Goal: Task Accomplishment & Management: Manage account settings

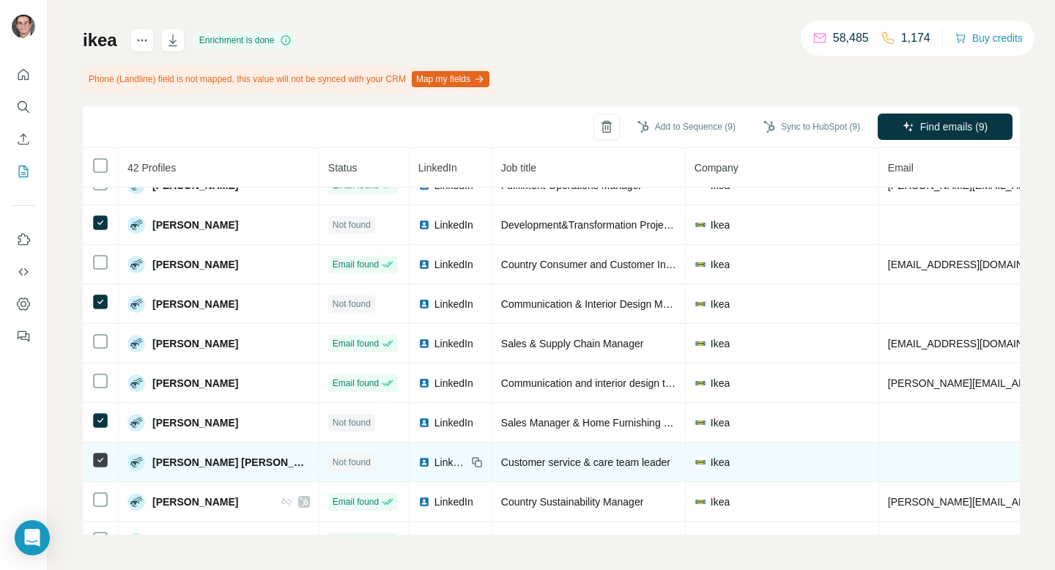
scroll to position [1314, 0]
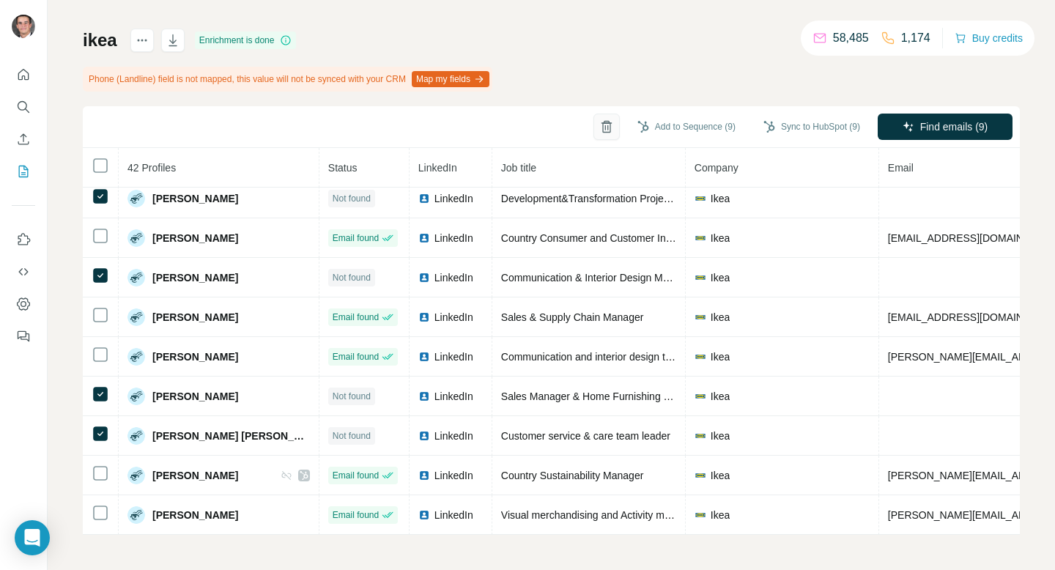
click at [599, 130] on icon "button" at bounding box center [606, 126] width 15 height 15
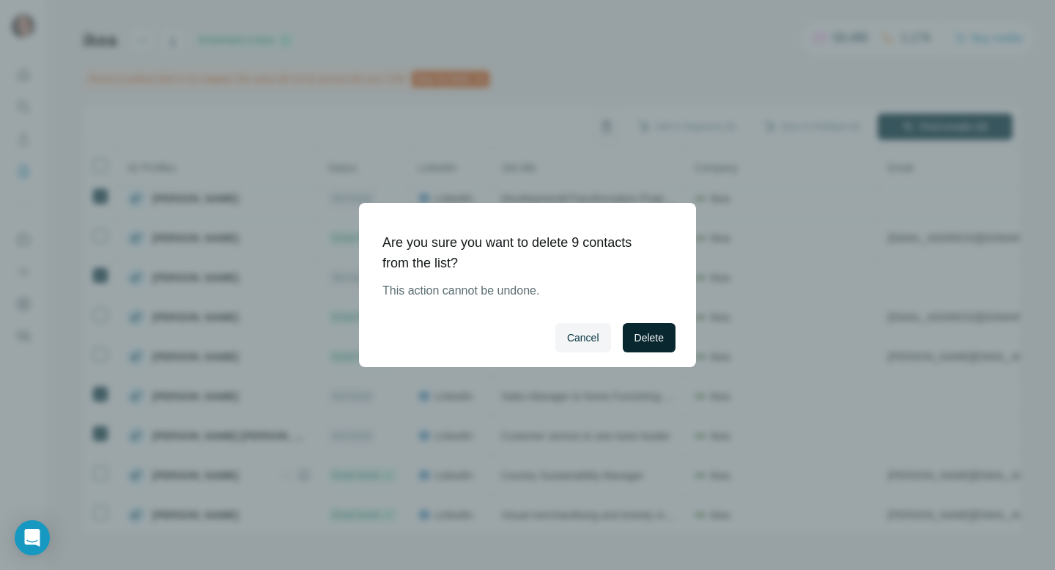
click at [658, 336] on span "Delete" at bounding box center [648, 337] width 29 height 15
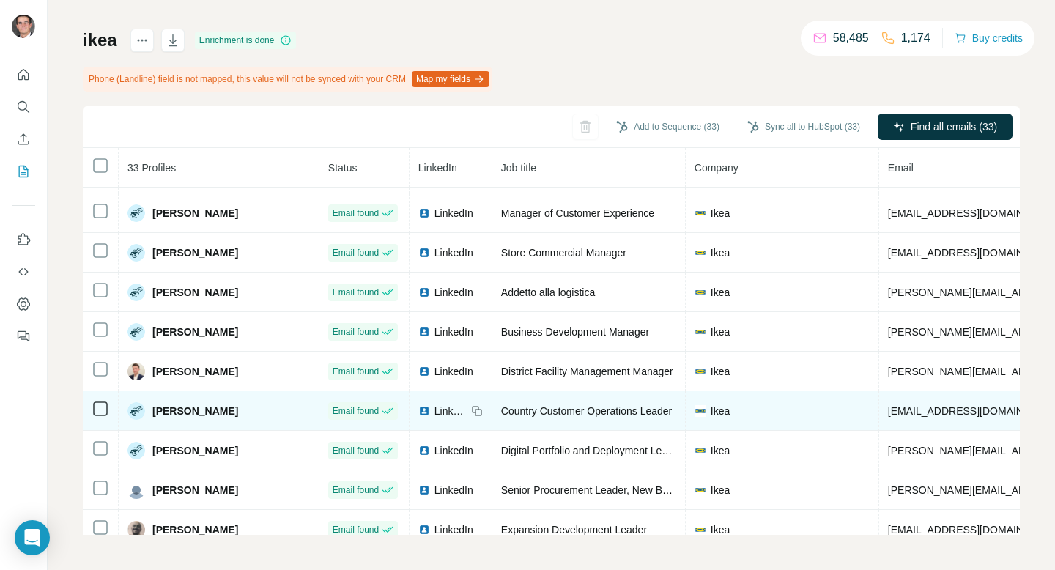
scroll to position [0, 0]
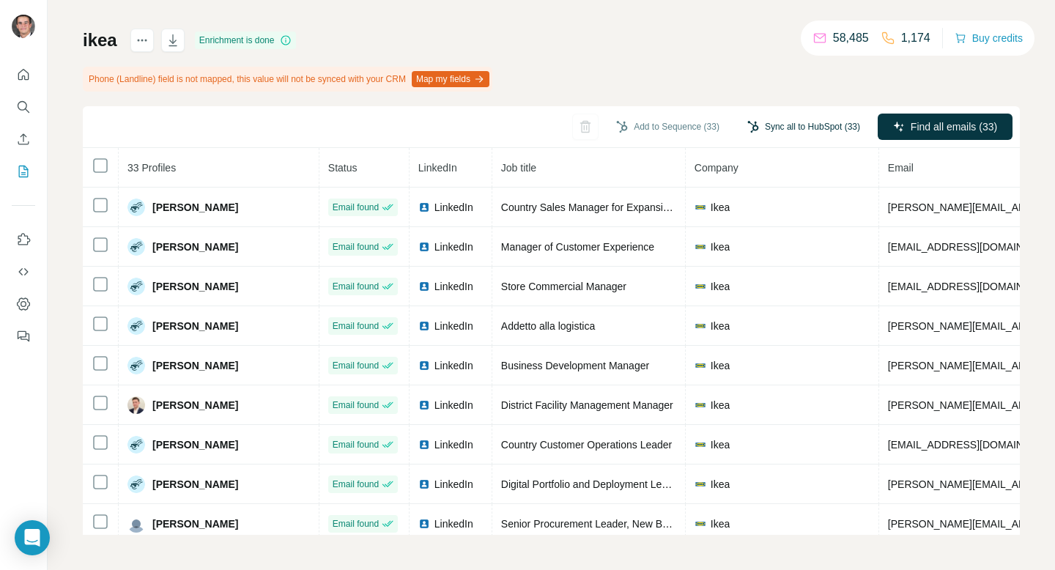
click at [810, 133] on button "Sync all to HubSpot (33)" at bounding box center [803, 127] width 133 height 22
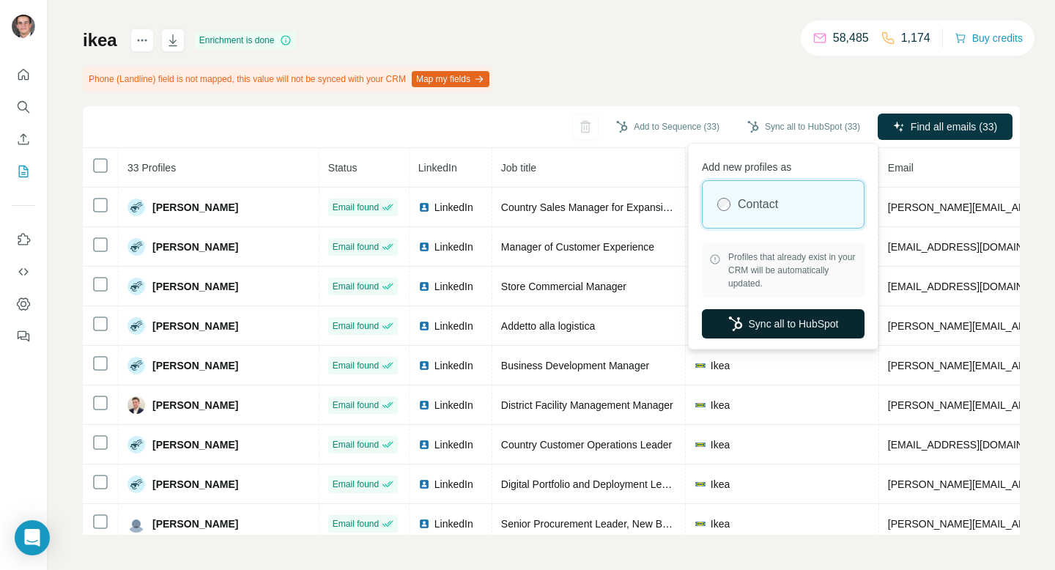
click at [795, 333] on button "Sync all to HubSpot" at bounding box center [783, 323] width 163 height 29
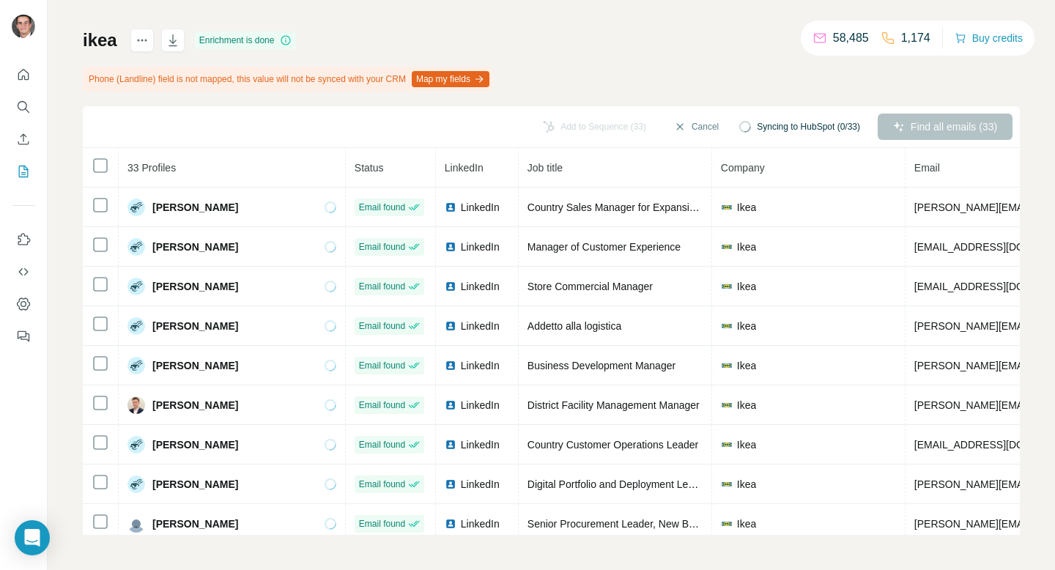
click at [30, 174] on icon "My lists" at bounding box center [23, 171] width 15 height 15
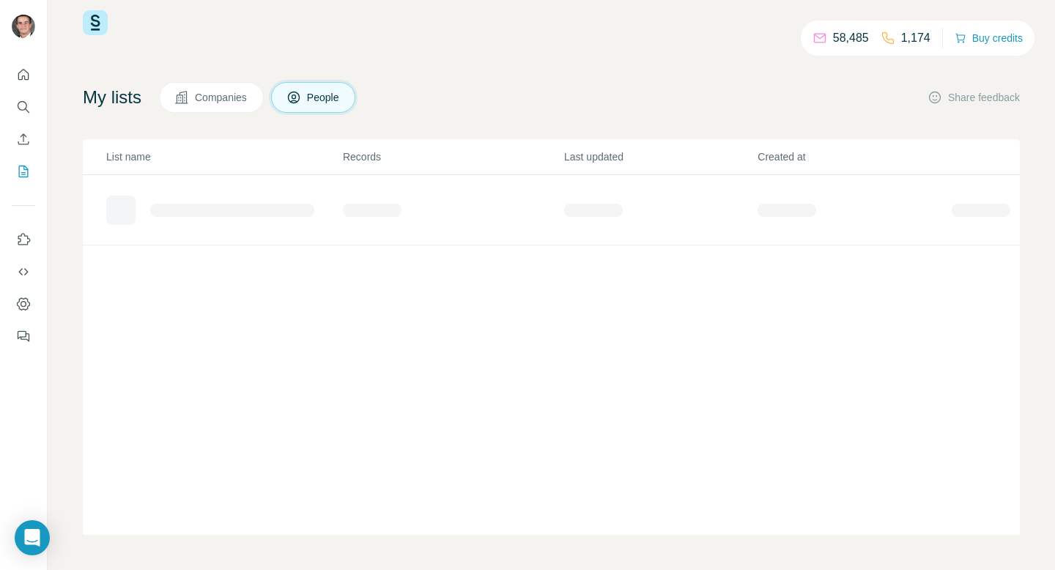
scroll to position [25, 0]
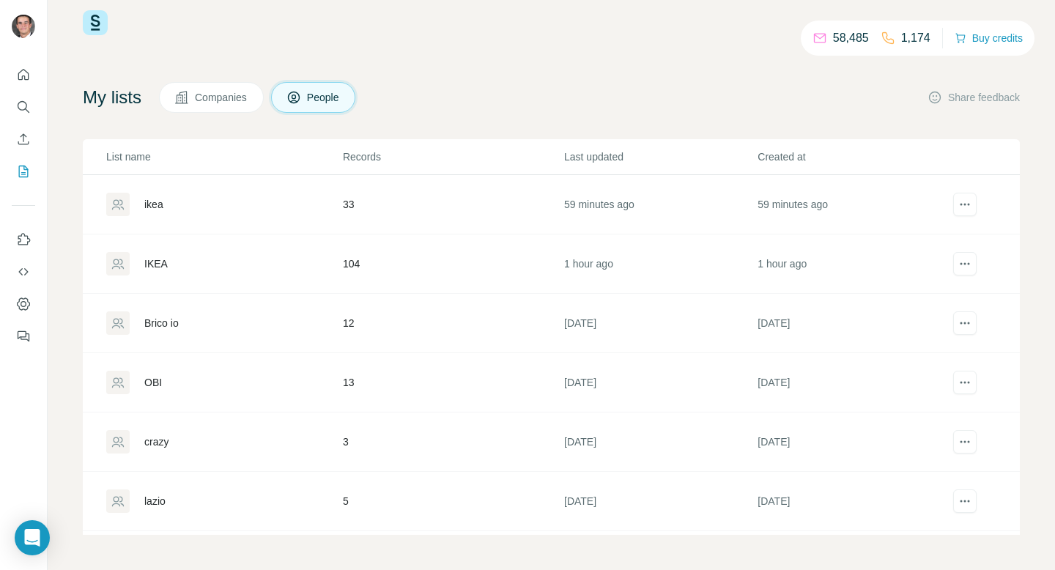
click at [174, 267] on div "IKEA" at bounding box center [223, 263] width 235 height 23
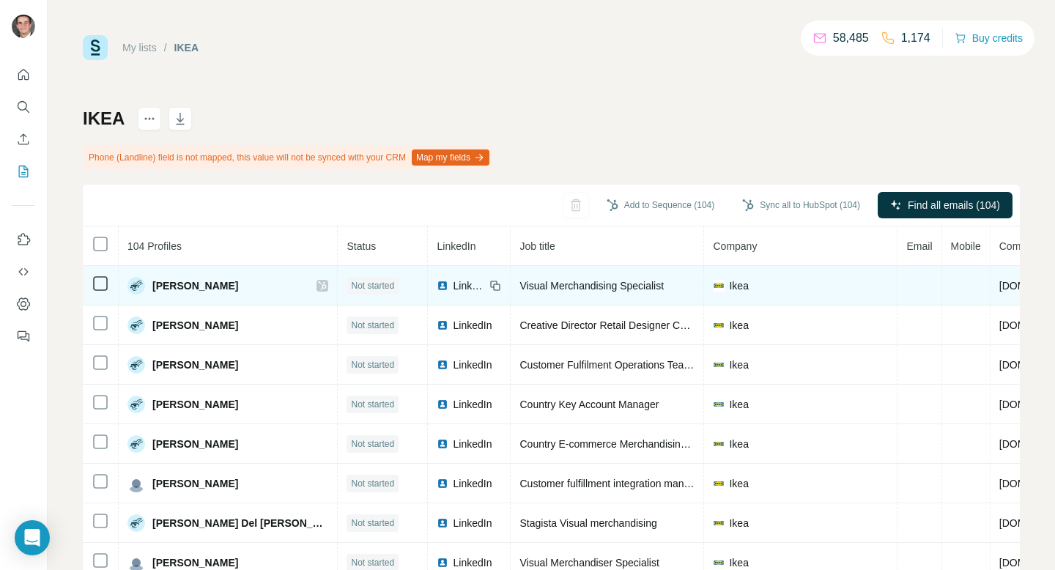
scroll to position [20, 0]
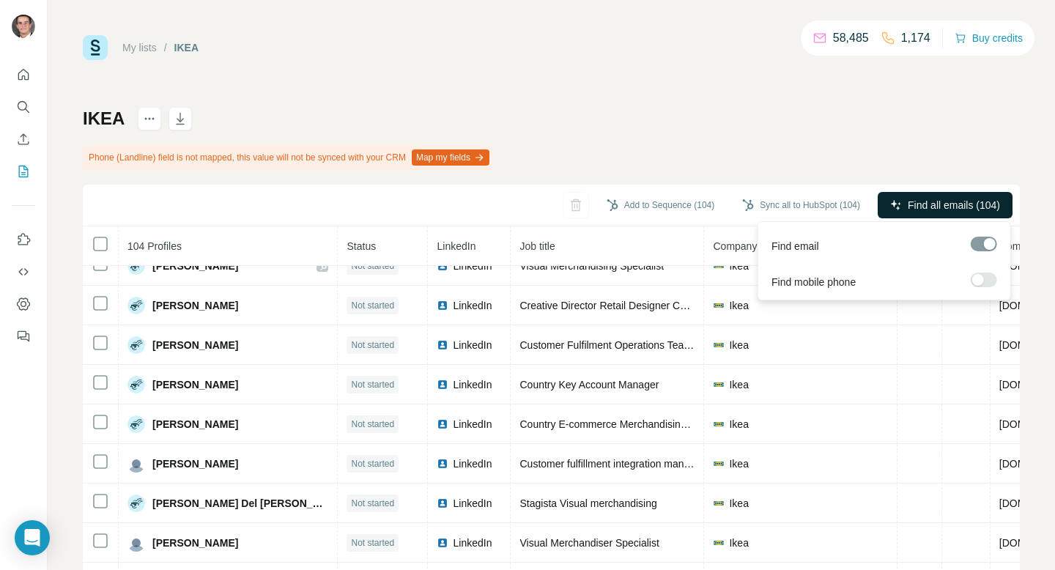
click at [960, 204] on span "Find all emails (104)" at bounding box center [954, 205] width 92 height 15
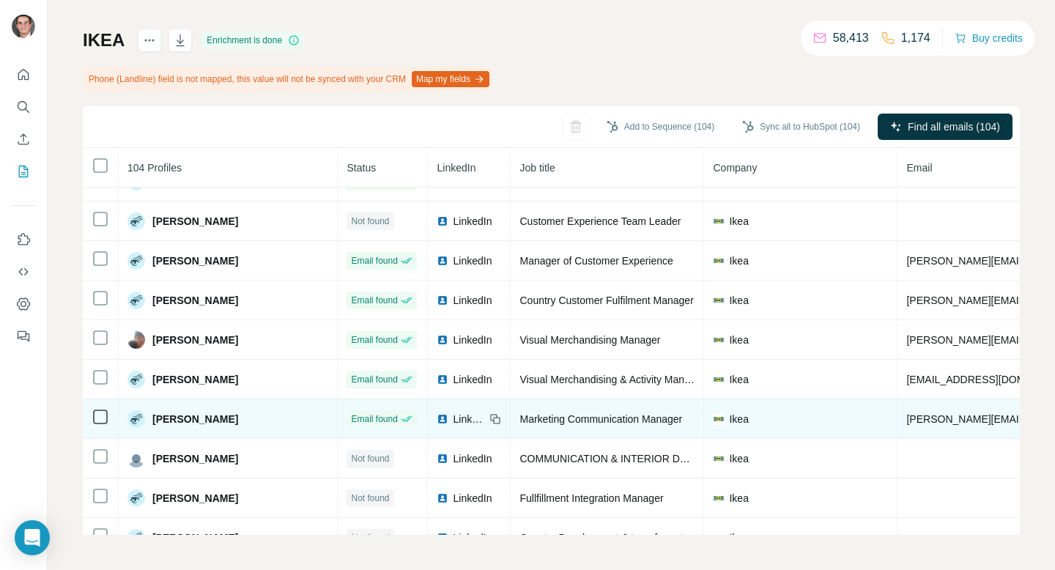
scroll to position [1235, 0]
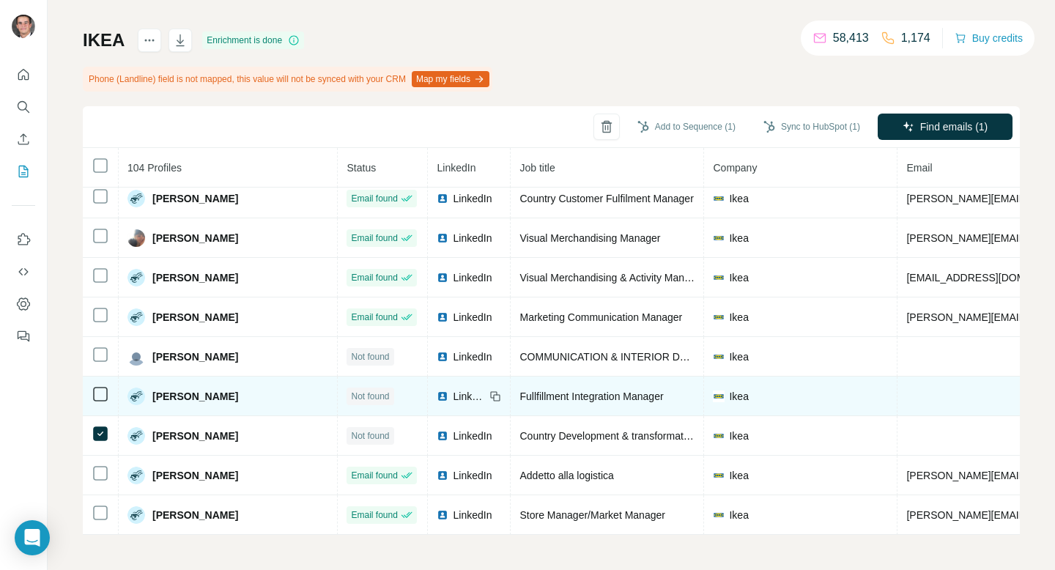
click at [103, 401] on icon at bounding box center [101, 394] width 18 height 18
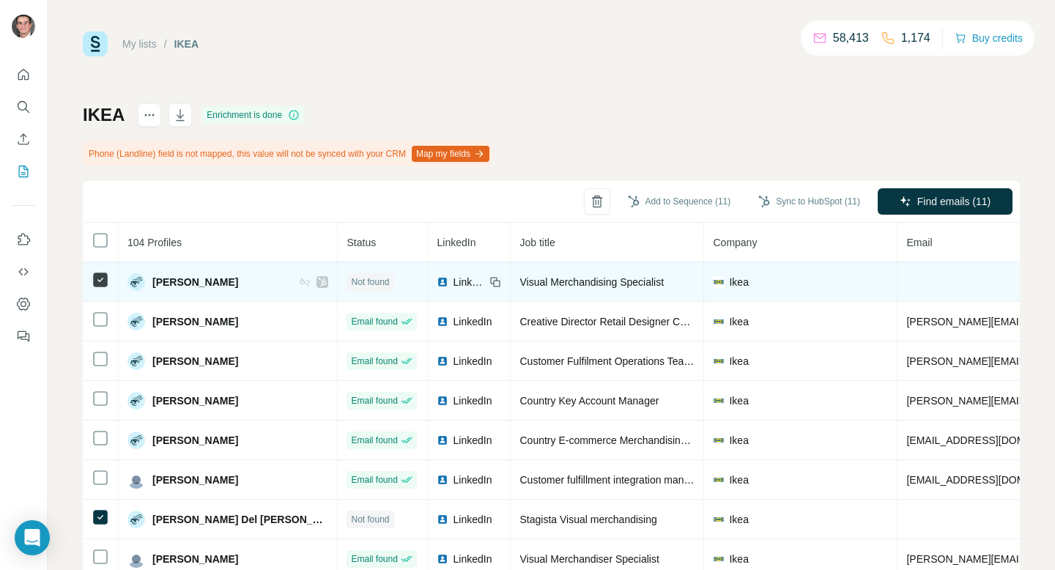
scroll to position [0, 0]
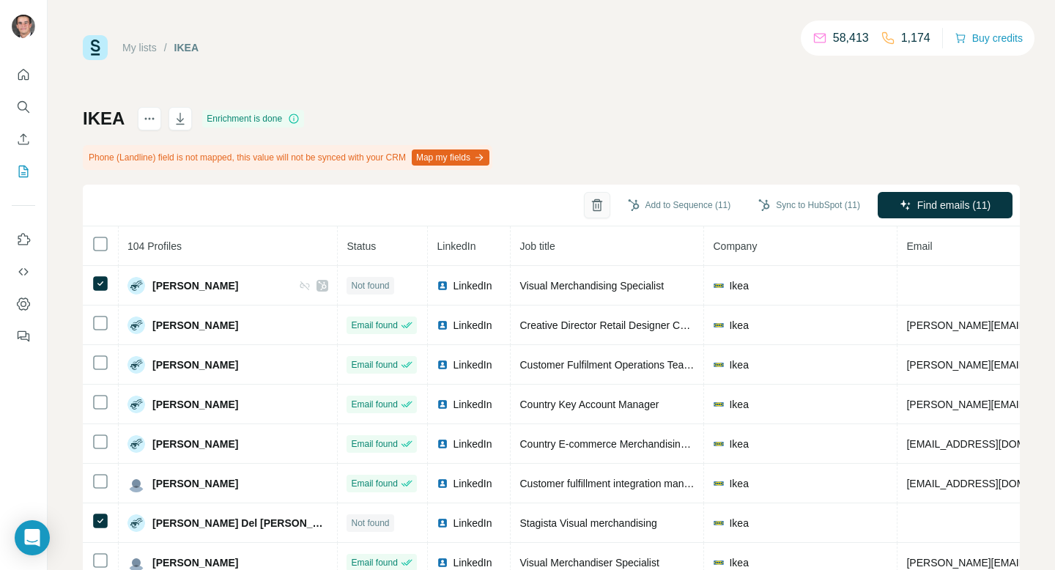
click at [590, 209] on icon "button" at bounding box center [597, 205] width 15 height 15
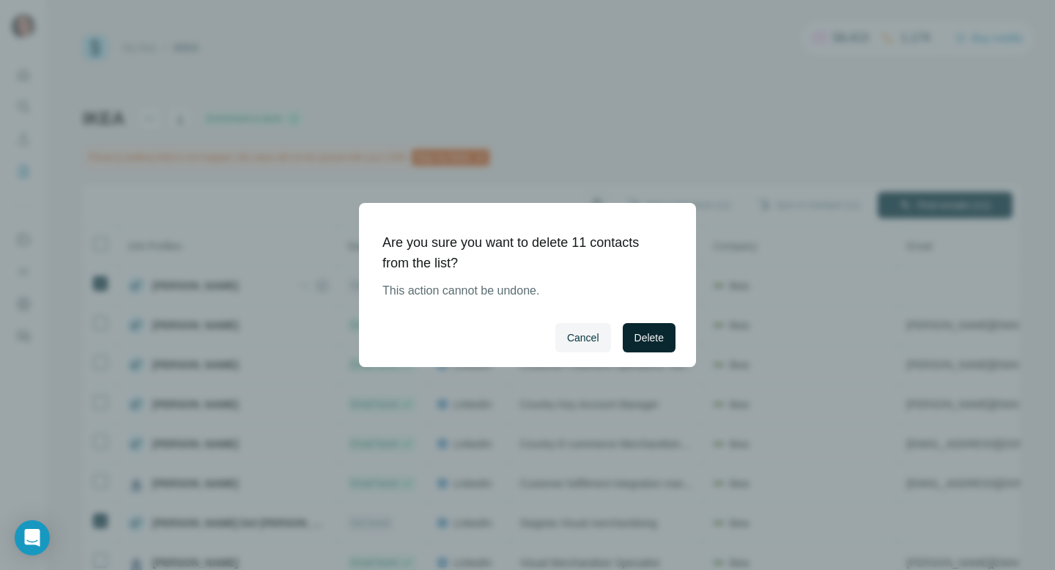
click at [639, 337] on span "Delete" at bounding box center [648, 337] width 29 height 15
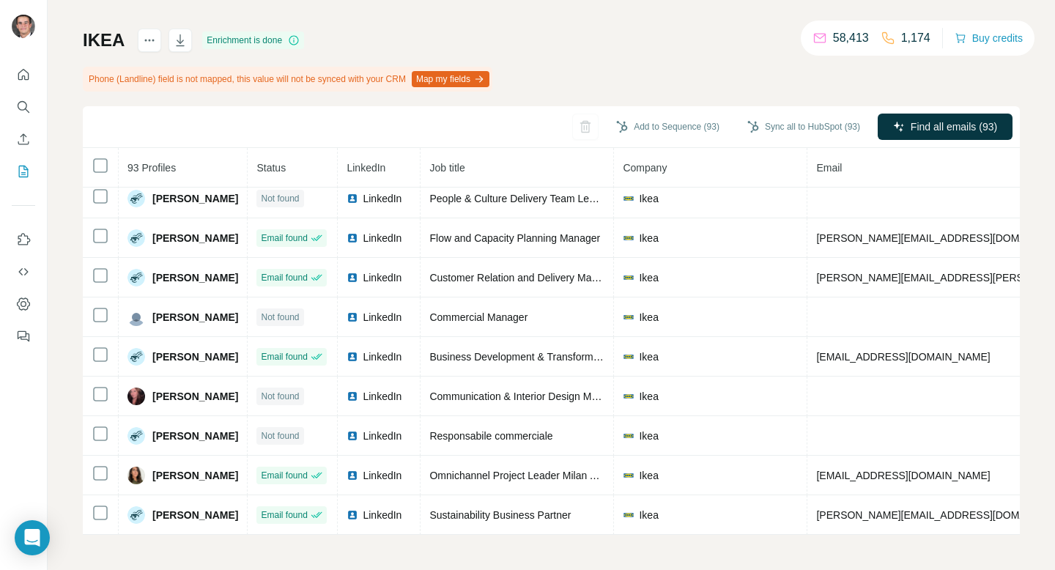
scroll to position [1673, 0]
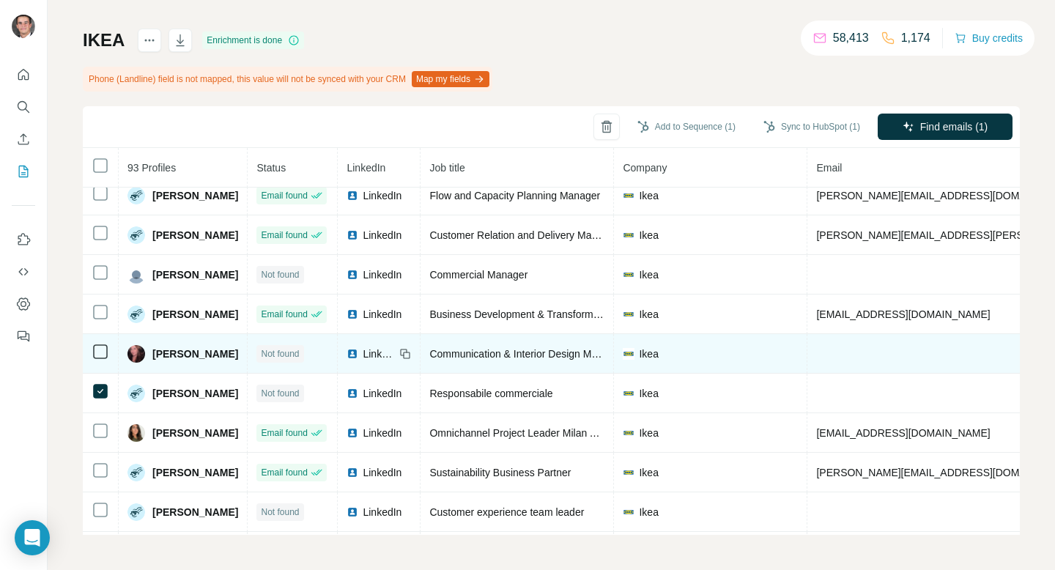
click at [99, 341] on td at bounding box center [101, 354] width 36 height 40
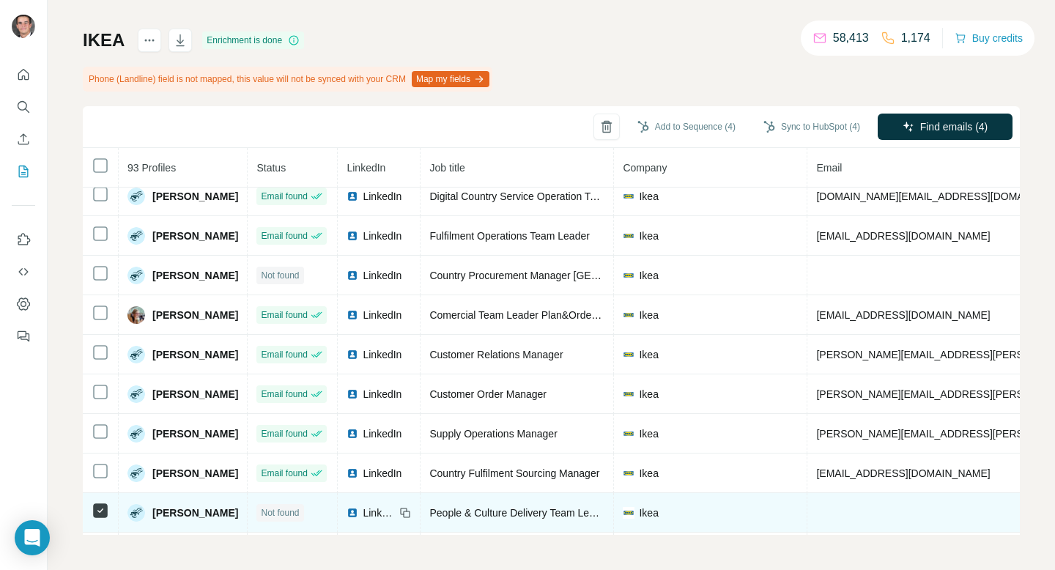
scroll to position [1179, 0]
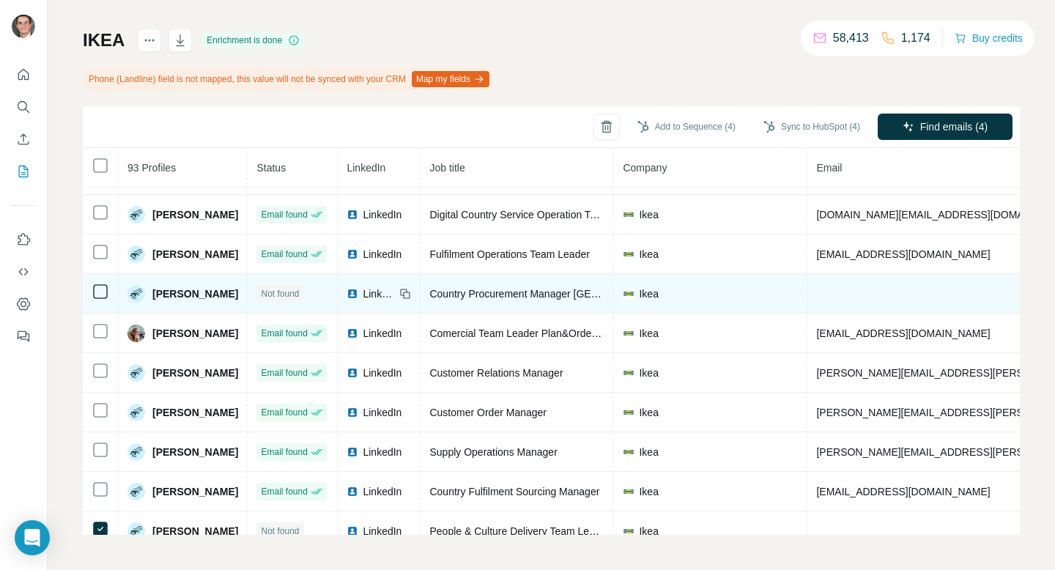
click at [105, 302] on td at bounding box center [101, 294] width 36 height 40
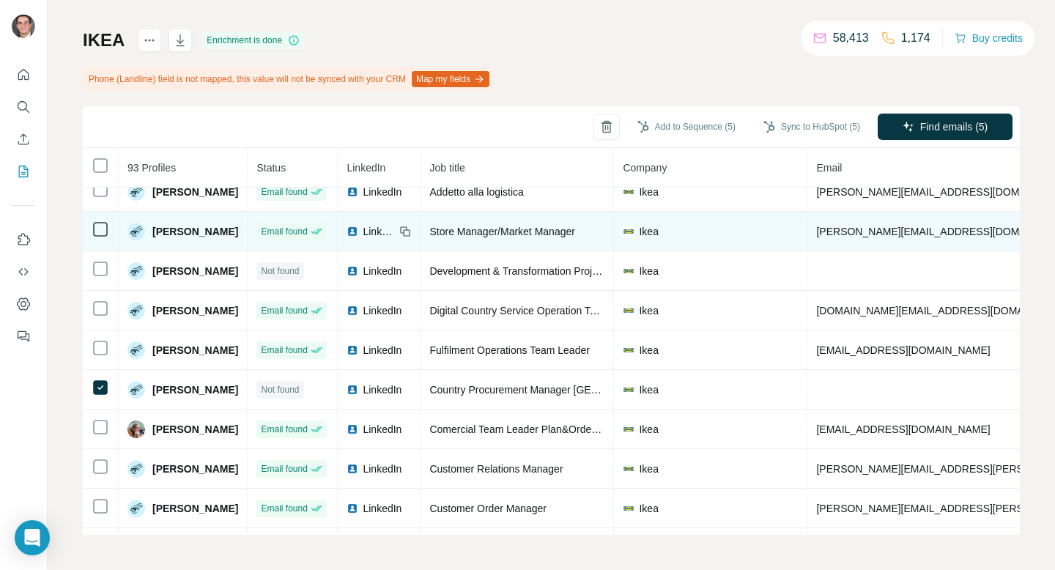
scroll to position [1044, 0]
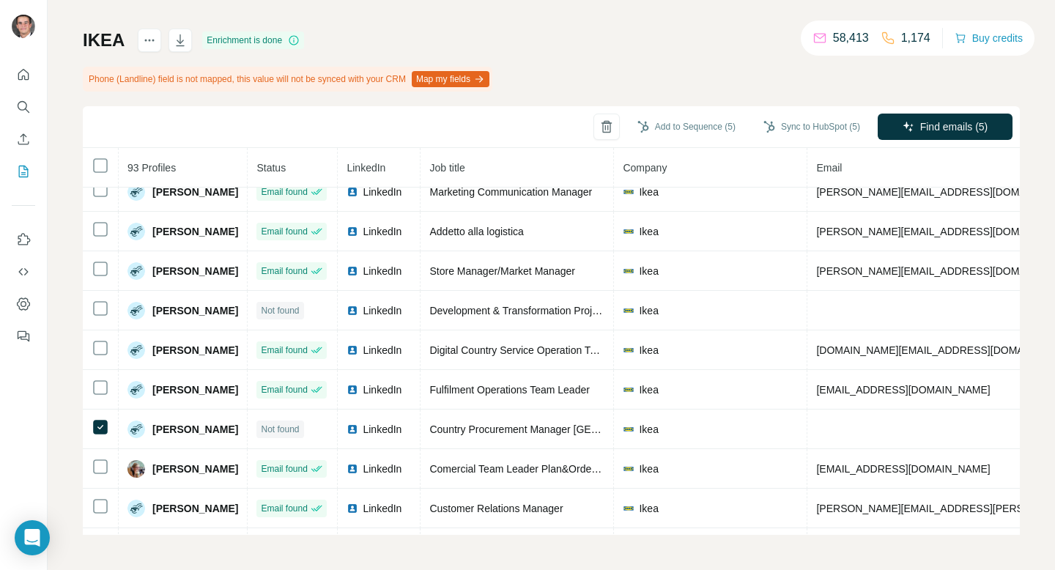
click at [322, 173] on th "Status" at bounding box center [293, 168] width 90 height 40
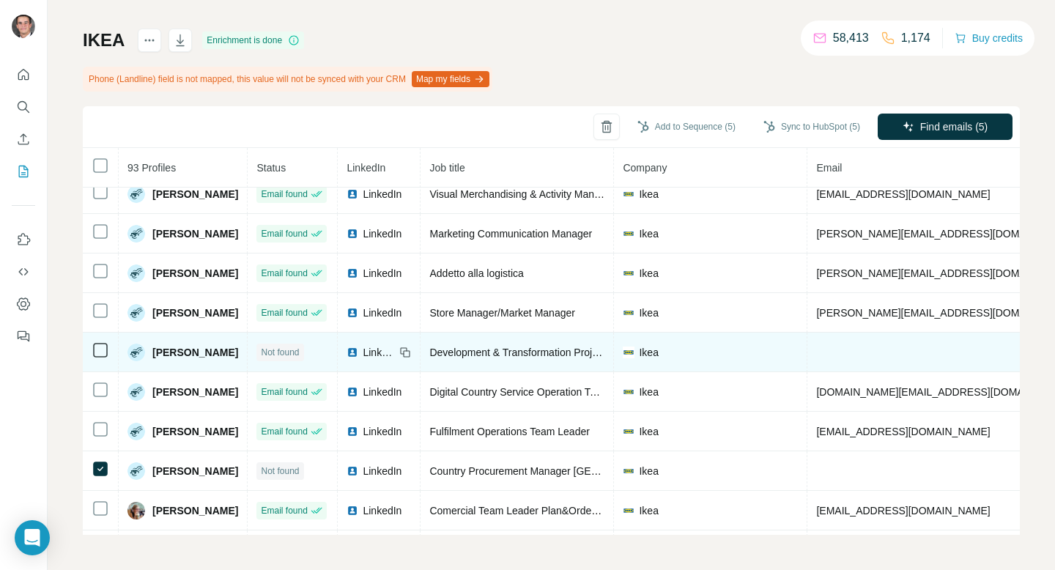
scroll to position [993, 0]
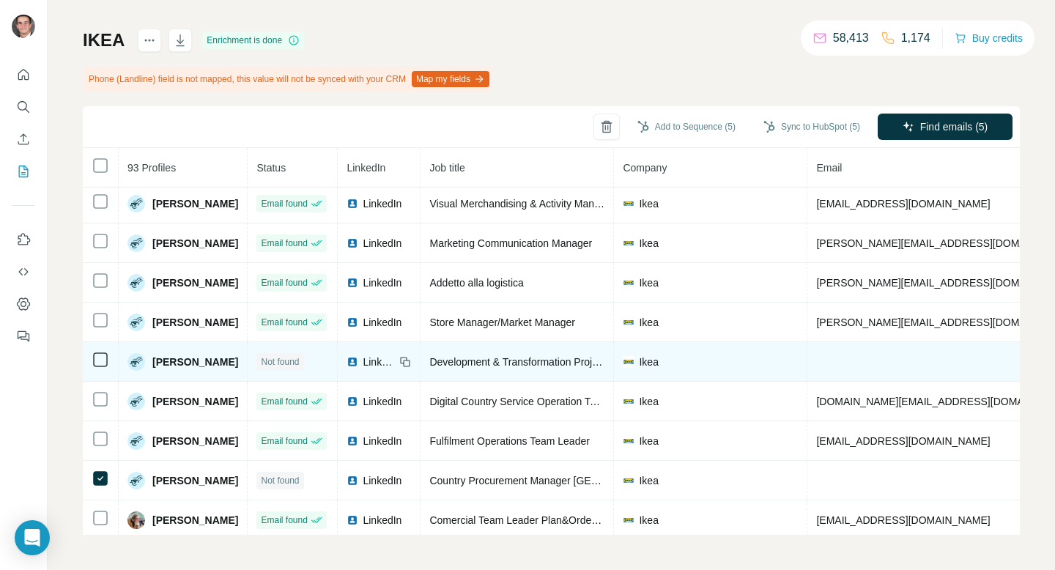
click at [103, 352] on icon at bounding box center [101, 360] width 18 height 18
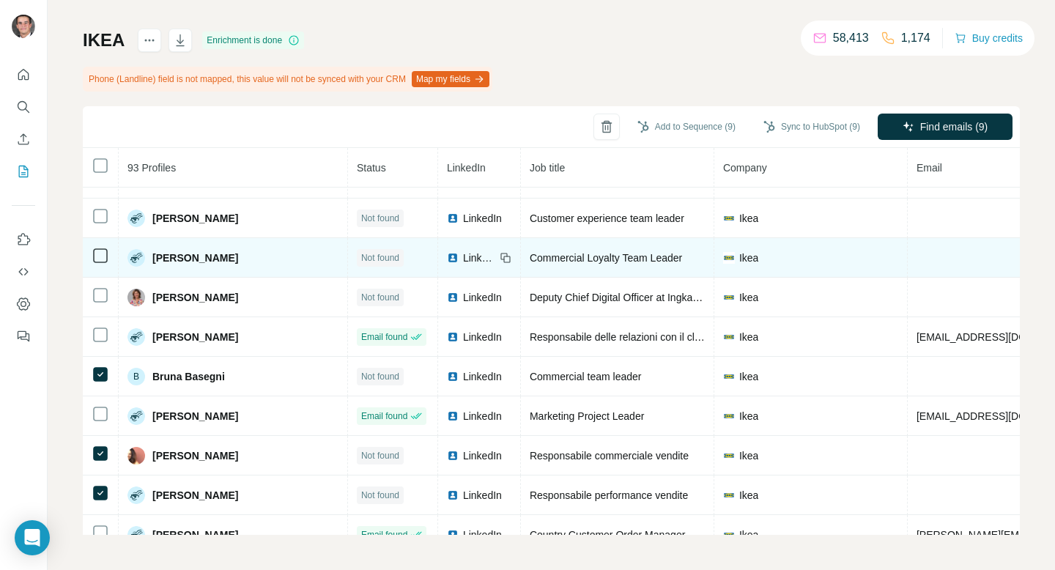
scroll to position [1929, 0]
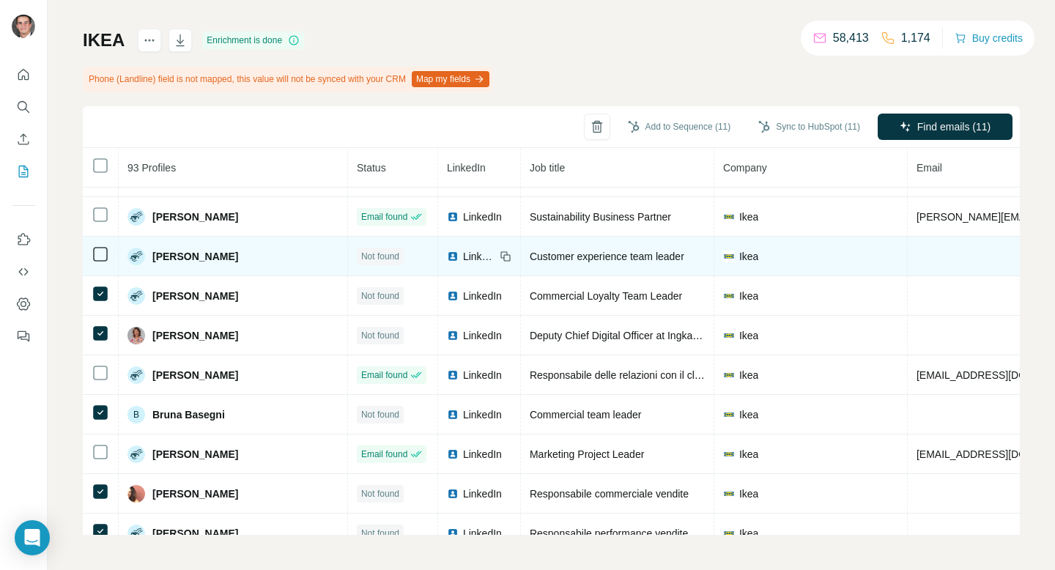
click at [99, 261] on icon at bounding box center [101, 254] width 18 height 18
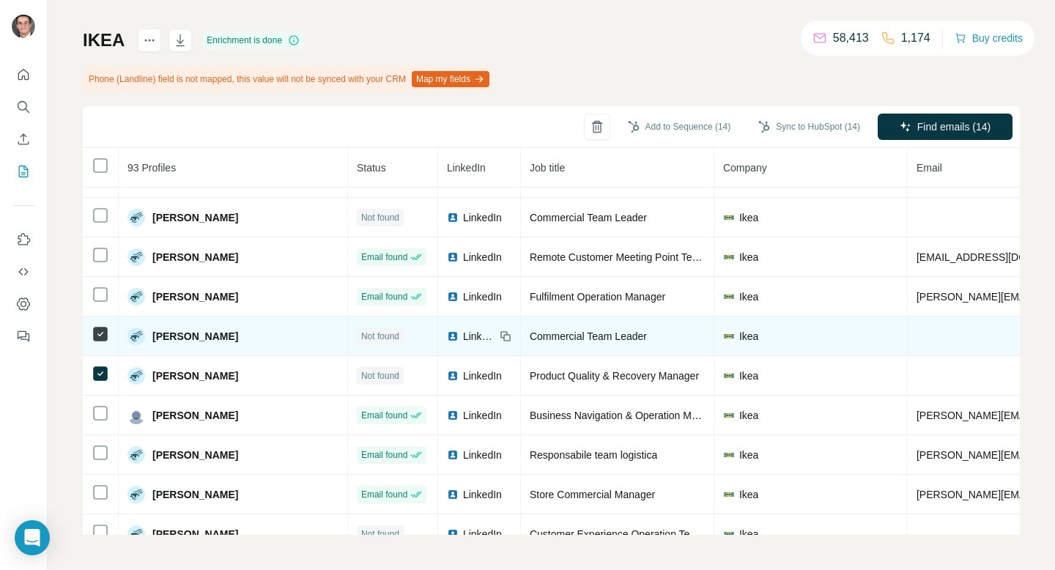
scroll to position [2718, 0]
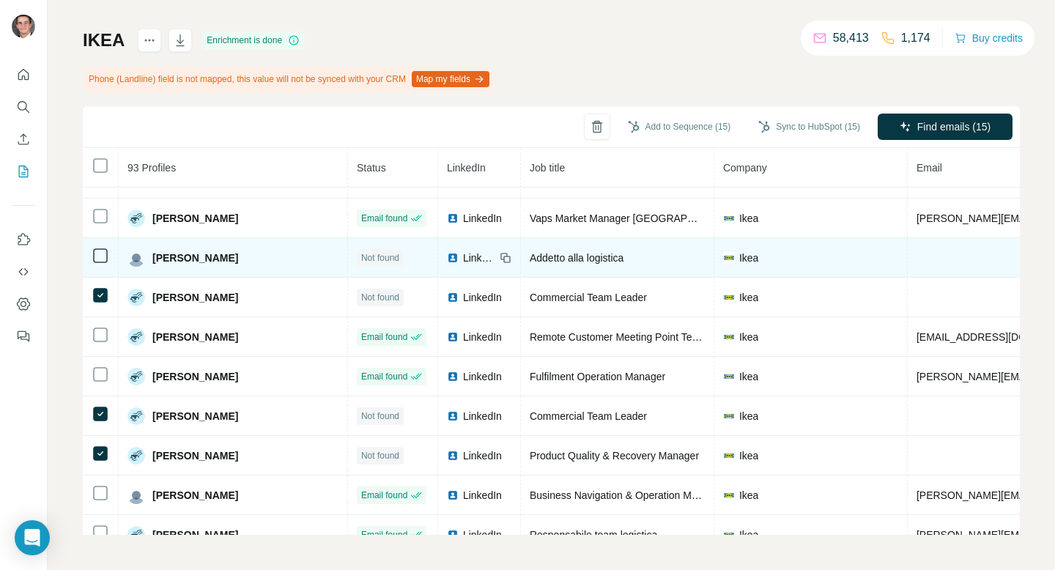
click at [100, 245] on td at bounding box center [101, 258] width 36 height 40
click at [100, 247] on icon at bounding box center [101, 256] width 18 height 18
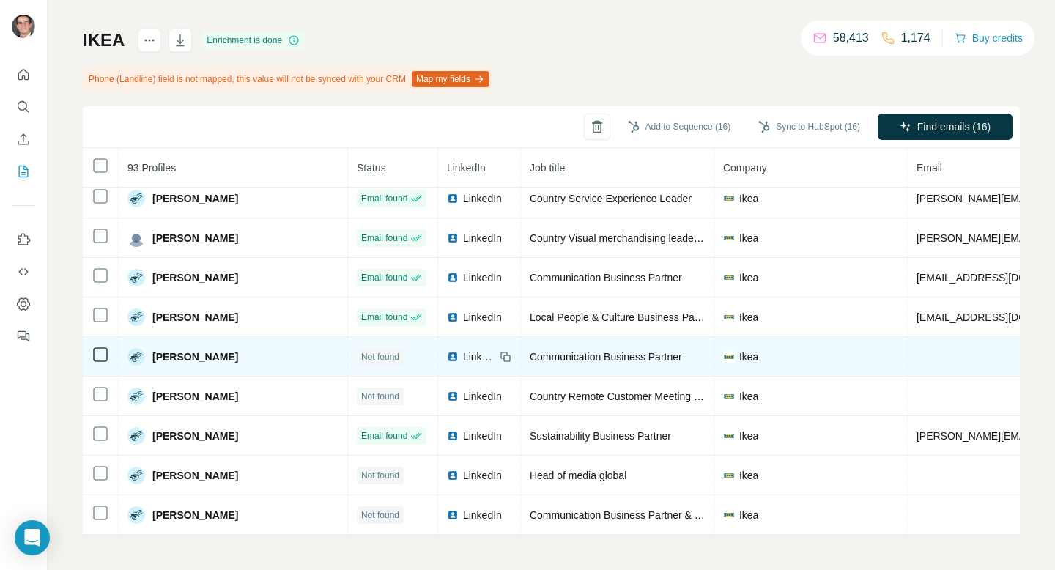
scroll to position [3214, 0]
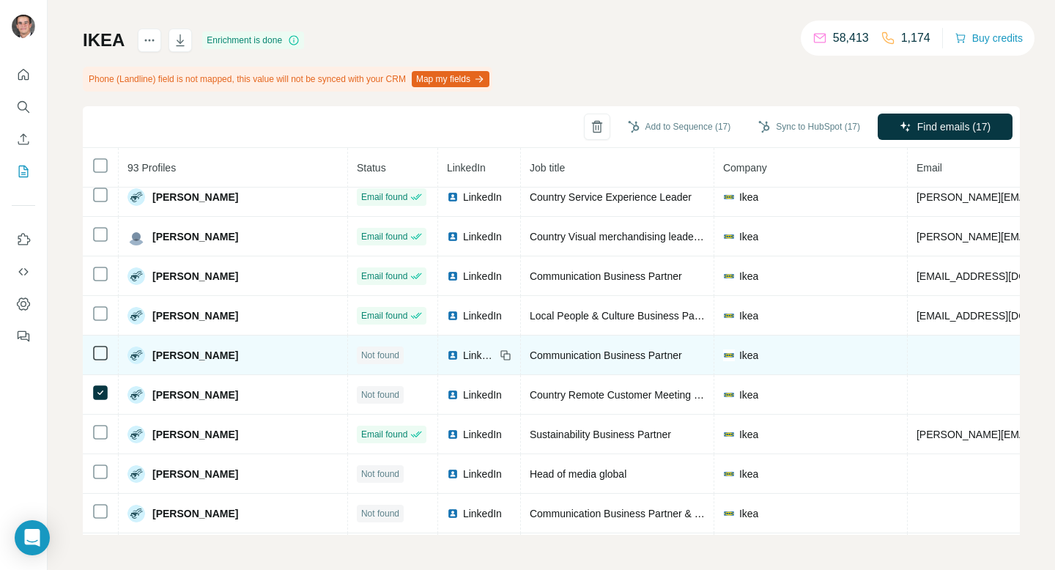
click at [103, 338] on td at bounding box center [101, 355] width 36 height 40
click at [103, 345] on icon at bounding box center [101, 353] width 18 height 18
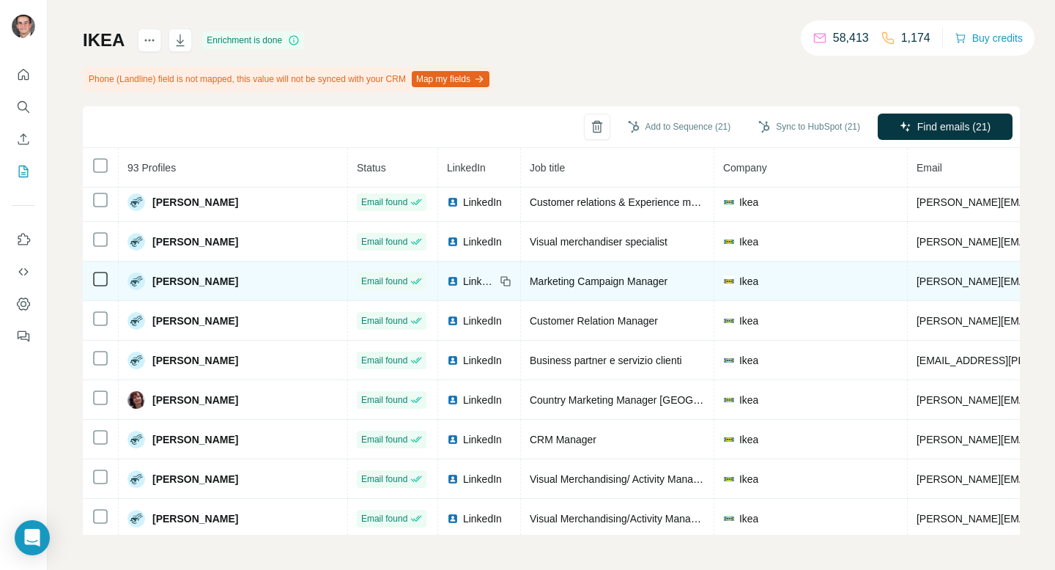
scroll to position [405, 0]
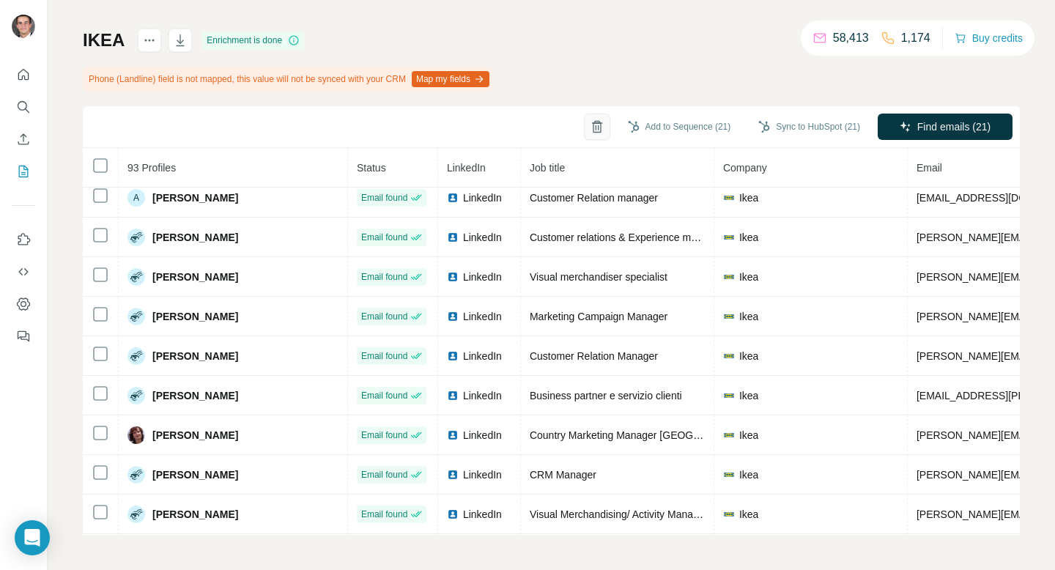
click at [594, 135] on button "button" at bounding box center [597, 127] width 26 height 26
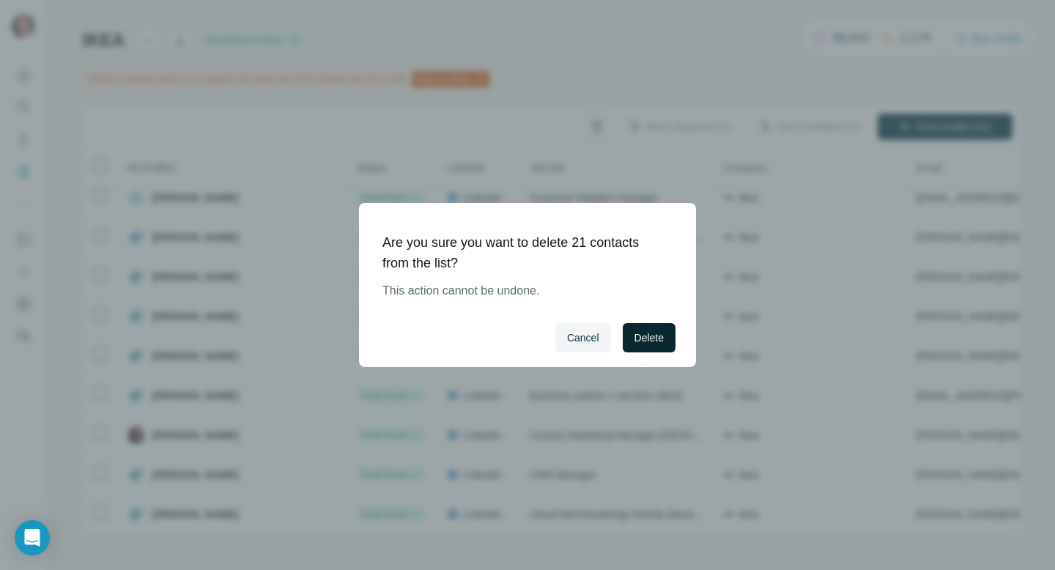
click at [647, 337] on span "Delete" at bounding box center [648, 337] width 29 height 15
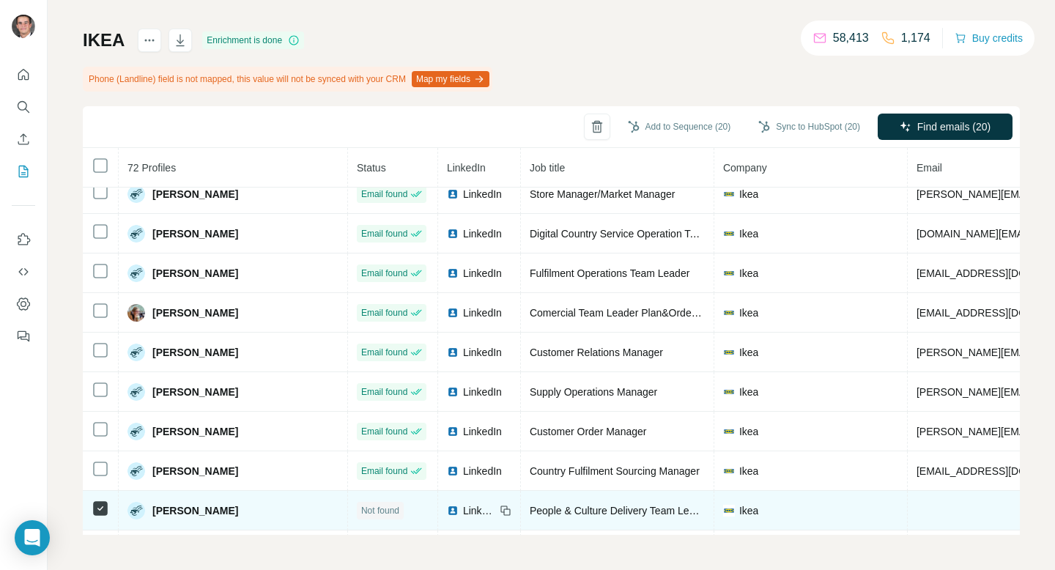
scroll to position [1187, 0]
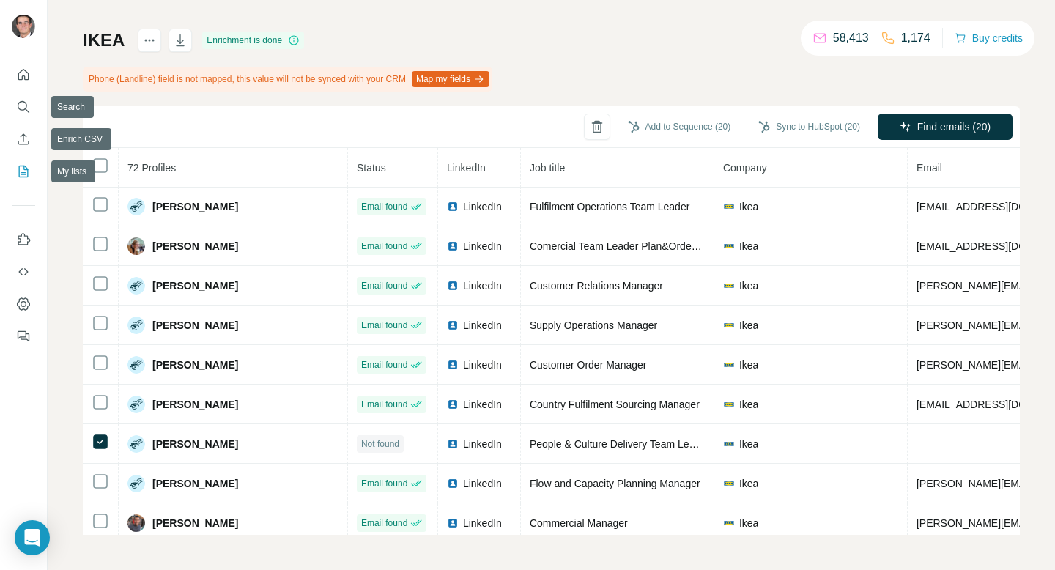
click at [24, 165] on icon "My lists" at bounding box center [23, 171] width 15 height 15
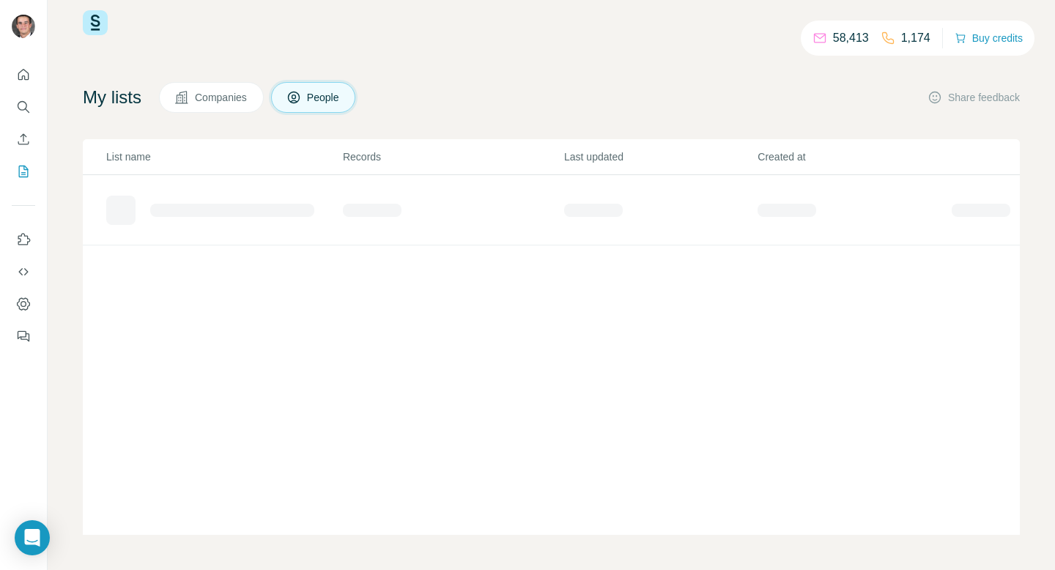
scroll to position [25, 0]
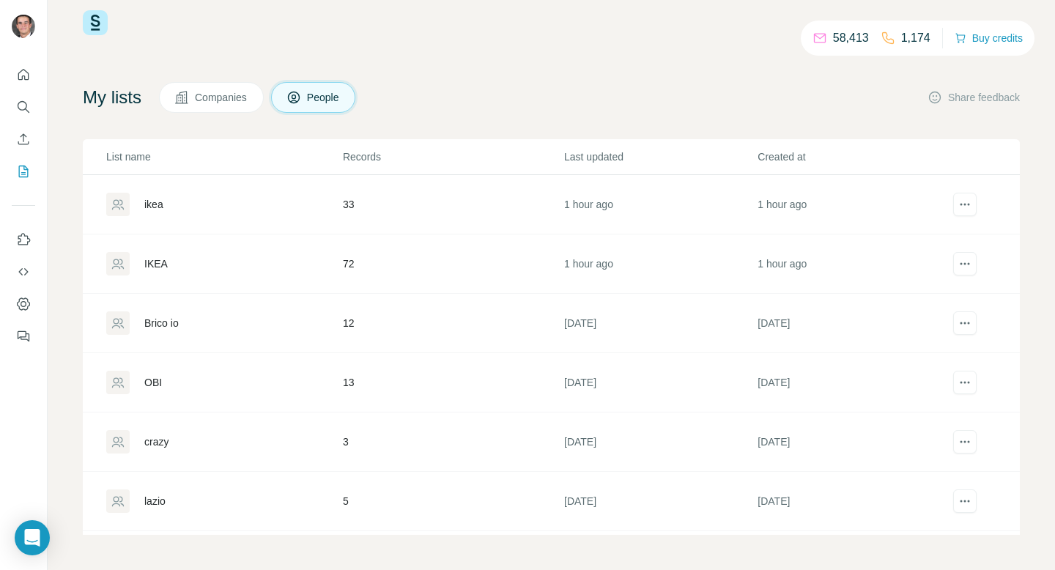
click at [192, 261] on div "IKEA" at bounding box center [223, 263] width 235 height 23
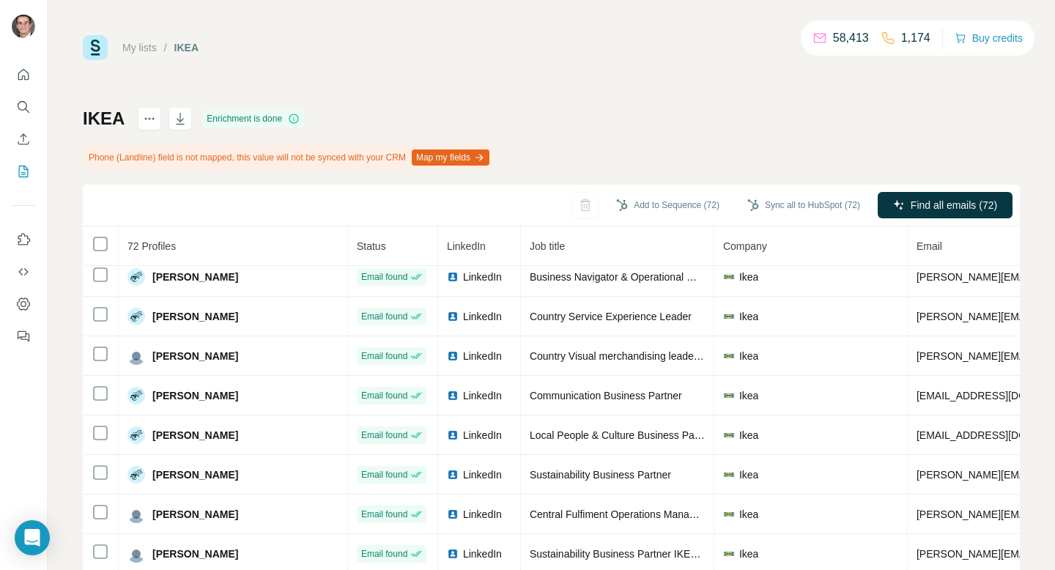
scroll to position [78, 0]
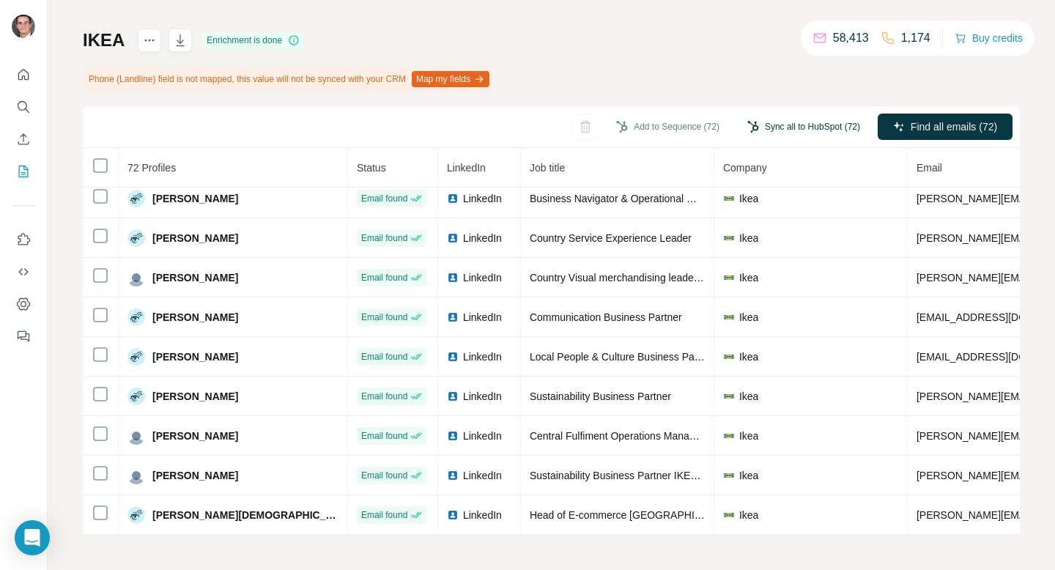
click at [765, 130] on button "Sync all to HubSpot (72)" at bounding box center [803, 127] width 133 height 22
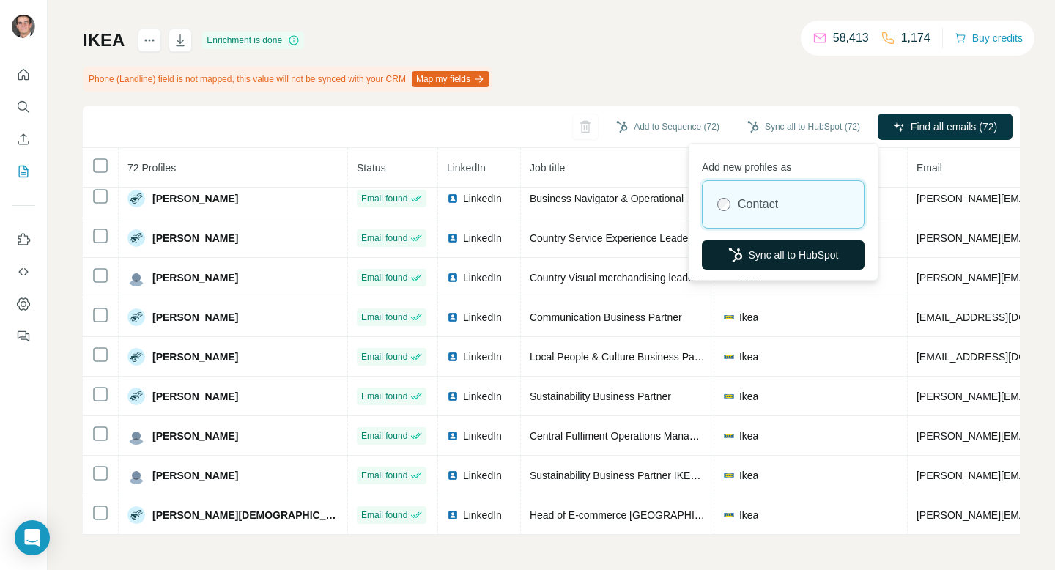
click at [760, 253] on button "Sync all to HubSpot" at bounding box center [783, 254] width 163 height 29
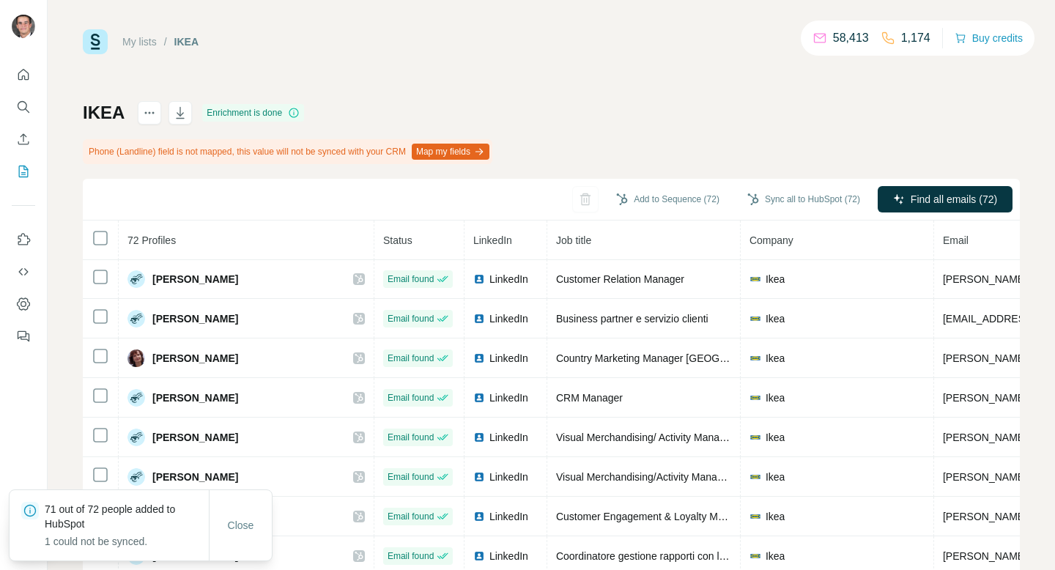
scroll to position [557, 0]
